Goal: Information Seeking & Learning: Get advice/opinions

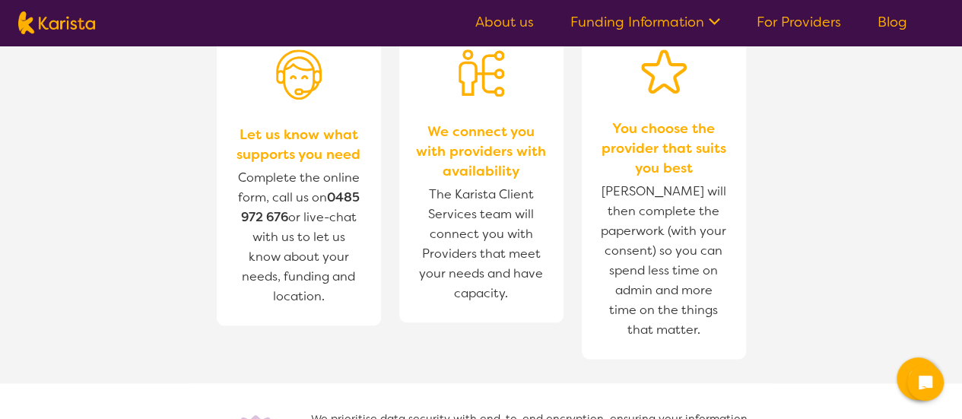
scroll to position [685, 0]
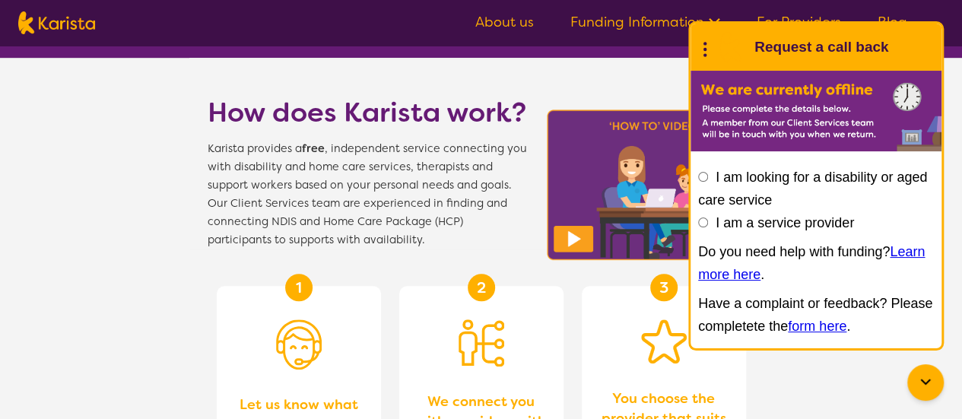
scroll to position [456, 0]
click at [931, 43] on div "End Conversation Request a call back" at bounding box center [816, 47] width 251 height 47
click at [922, 390] on icon at bounding box center [926, 383] width 18 height 18
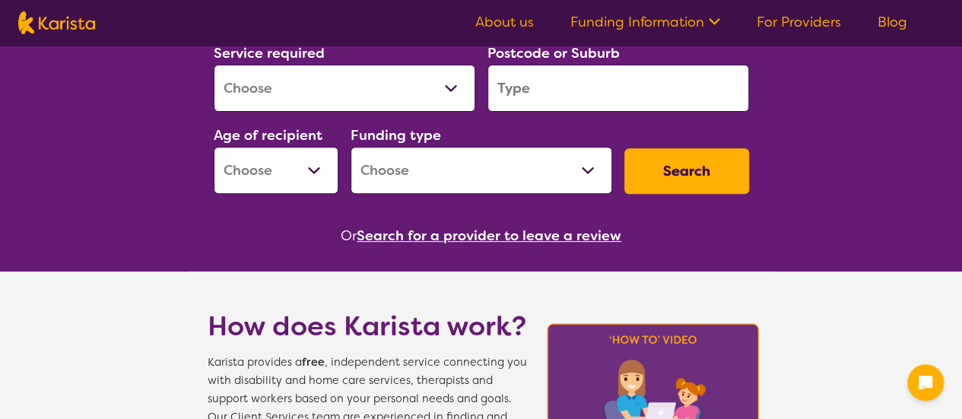
scroll to position [76, 0]
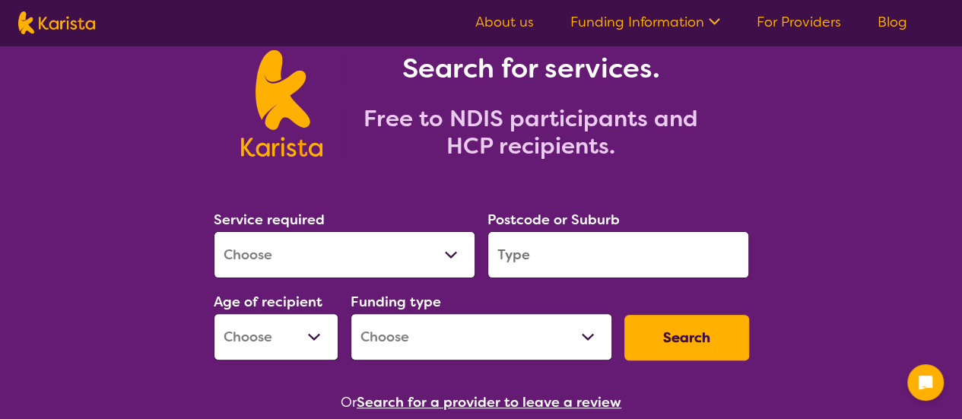
click at [409, 259] on select "Allied Health Assistant Assessment ([MEDICAL_DATA] or [MEDICAL_DATA]) Behaviour…" at bounding box center [345, 254] width 262 height 47
select select "Domestic and home help"
click at [214, 231] on select "Allied Health Assistant Assessment ([MEDICAL_DATA] or [MEDICAL_DATA]) Behaviour…" at bounding box center [345, 254] width 262 height 47
click at [600, 271] on input "search" at bounding box center [619, 254] width 262 height 47
click at [510, 331] on select "Home Care Package (HCP) National Disability Insurance Scheme (NDIS) I don't know" at bounding box center [482, 336] width 262 height 47
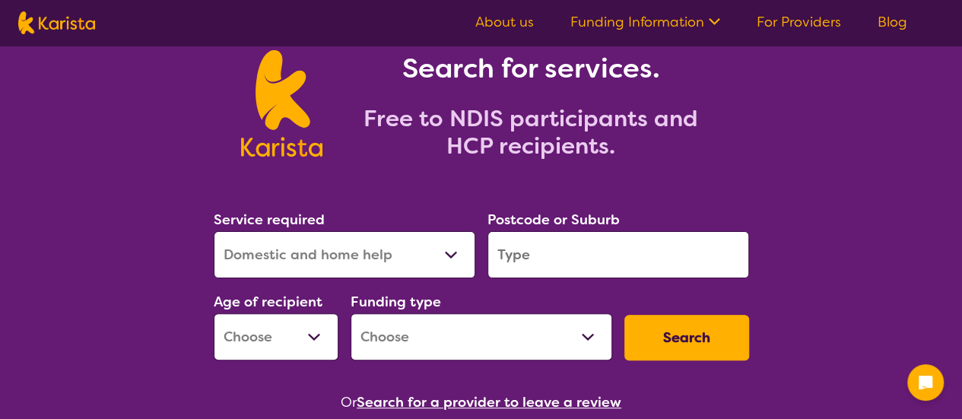
select select "NDIS"
click at [351, 313] on select "Home Care Package (HCP) National Disability Insurance Scheme (NDIS) I don't know" at bounding box center [482, 336] width 262 height 47
click at [273, 340] on select "Early Childhood - 0 to 9 Child - 10 to 11 Adolescent - 12 to 17 Adult - 18 to 6…" at bounding box center [276, 336] width 125 height 47
select select "AD"
click at [214, 313] on select "Early Childhood - 0 to 9 Child - 10 to 11 Adolescent - 12 to 17 Adult - 18 to 6…" at bounding box center [276, 336] width 125 height 47
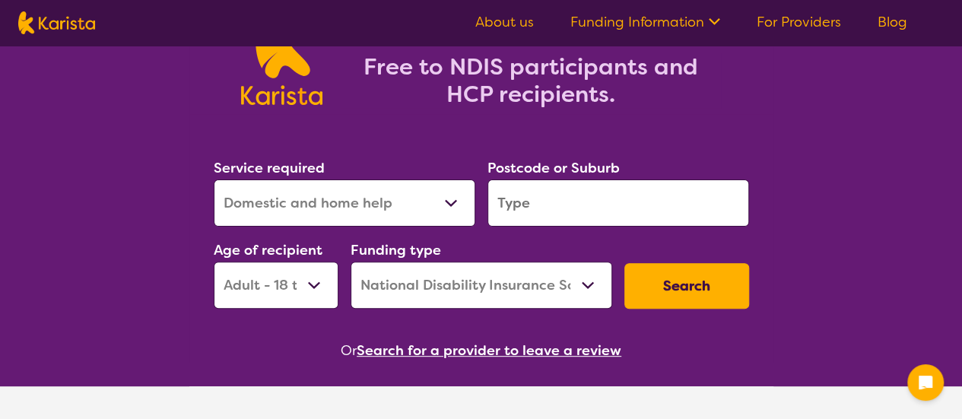
scroll to position [152, 0]
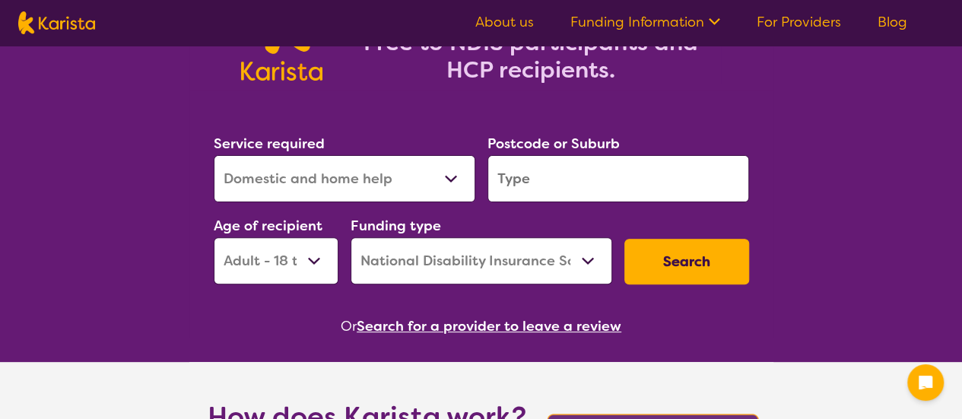
click at [692, 252] on button "Search" at bounding box center [687, 262] width 125 height 46
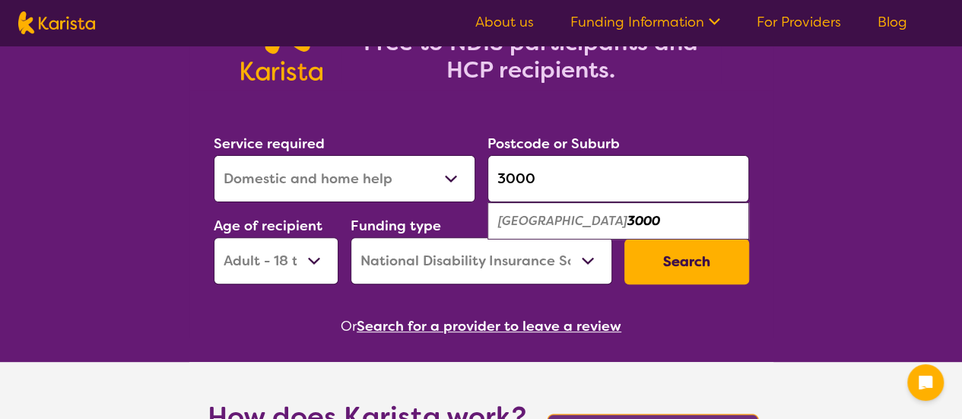
type input "3000"
click at [684, 285] on div "Search" at bounding box center [687, 262] width 137 height 58
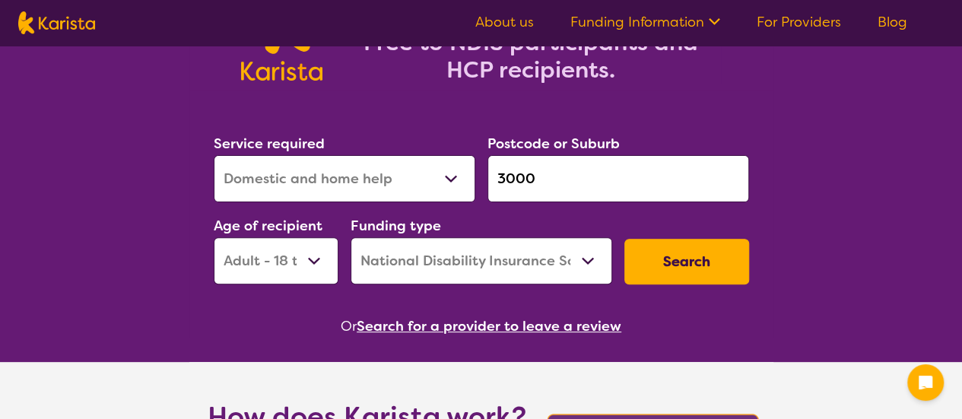
click at [675, 258] on button "Search" at bounding box center [687, 262] width 125 height 46
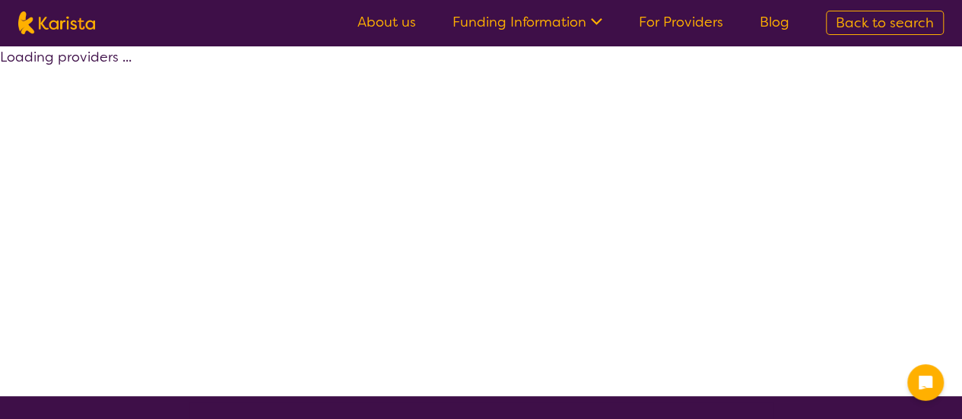
select select "by_score"
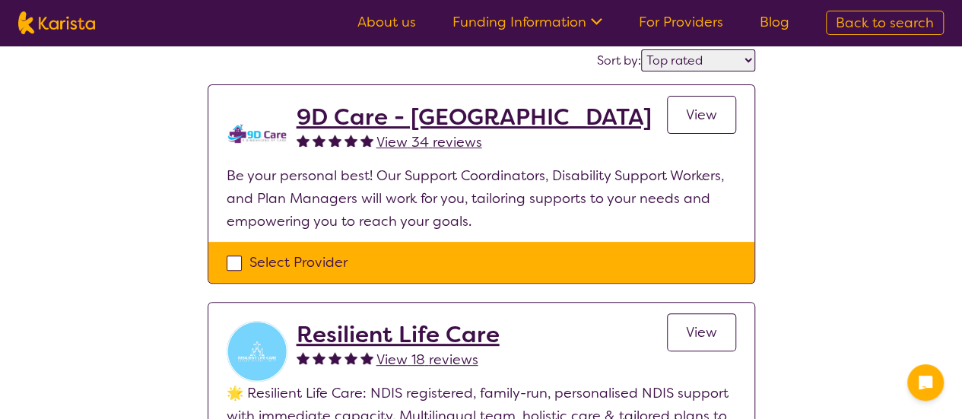
scroll to position [152, 0]
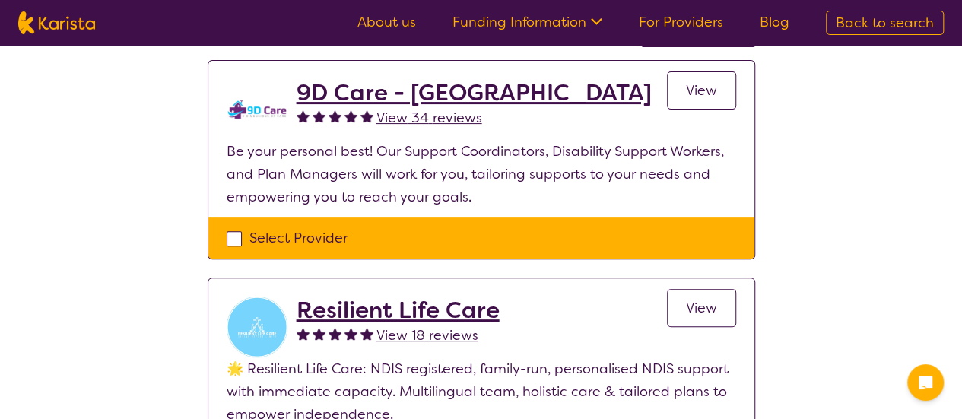
click at [221, 226] on div "Select Provider" at bounding box center [481, 238] width 546 height 41
click at [228, 238] on div "Select Provider" at bounding box center [482, 238] width 510 height 23
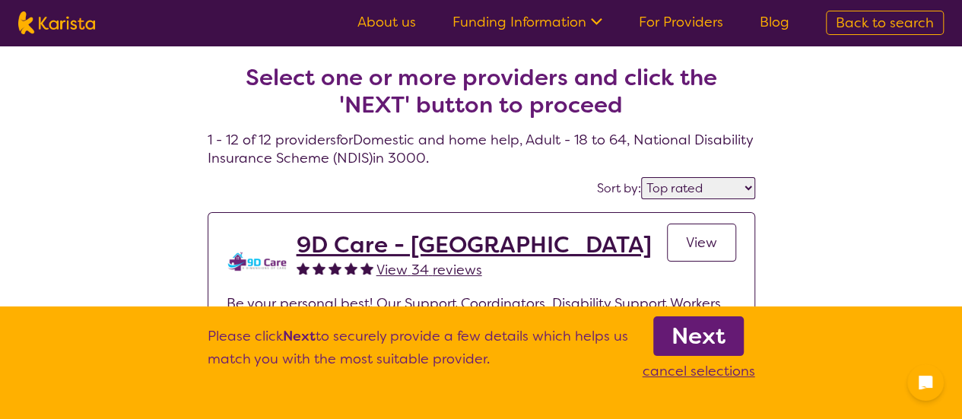
click at [735, 371] on p "cancel selections" at bounding box center [699, 371] width 113 height 23
checkbox input "false"
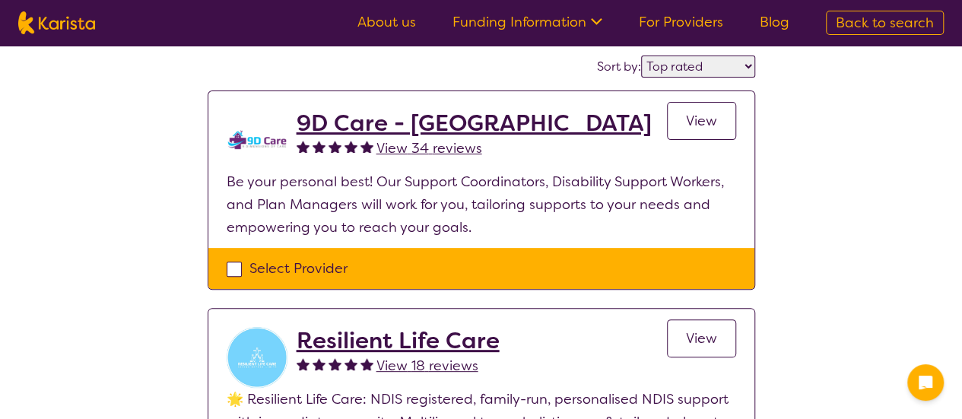
scroll to position [152, 0]
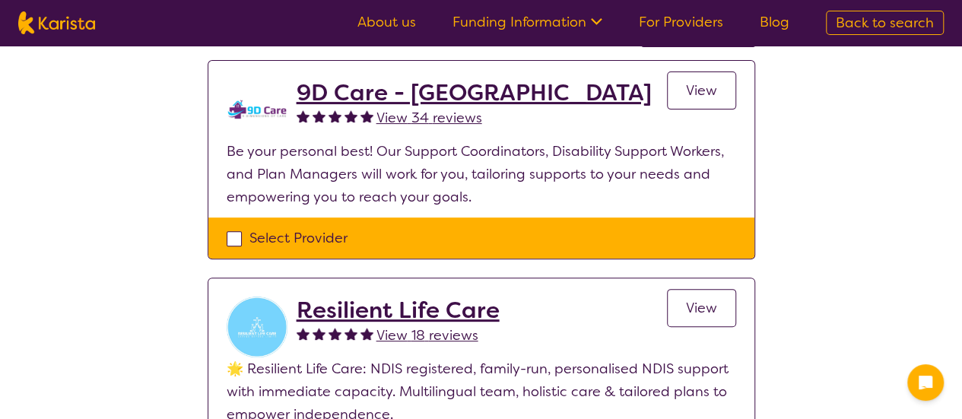
click at [708, 102] on link "View" at bounding box center [701, 91] width 69 height 38
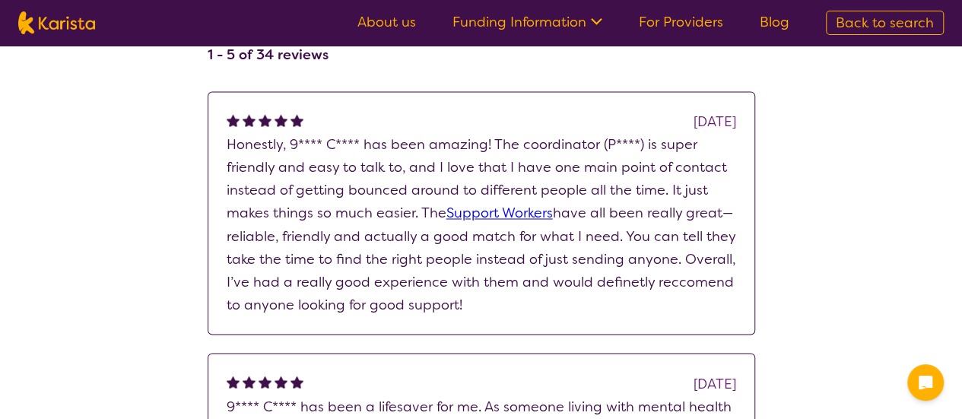
scroll to position [1217, 0]
